Goal: Go to known website: Access a specific website the user already knows

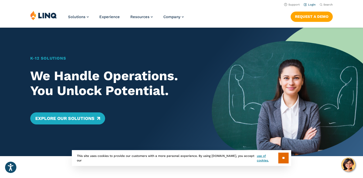
click at [308, 5] on link "Login" at bounding box center [309, 4] width 12 height 3
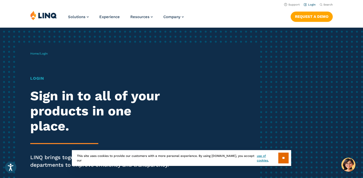
click at [308, 5] on link "Login" at bounding box center [309, 4] width 12 height 3
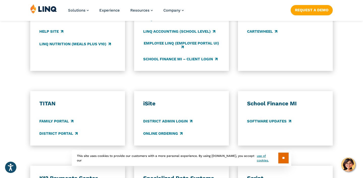
scroll to position [335, 0]
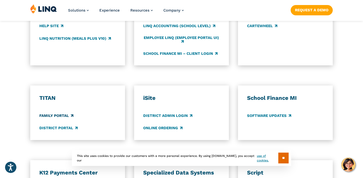
click at [45, 117] on link "Family Portal" at bounding box center [56, 116] width 34 height 6
